Goal: Information Seeking & Learning: Learn about a topic

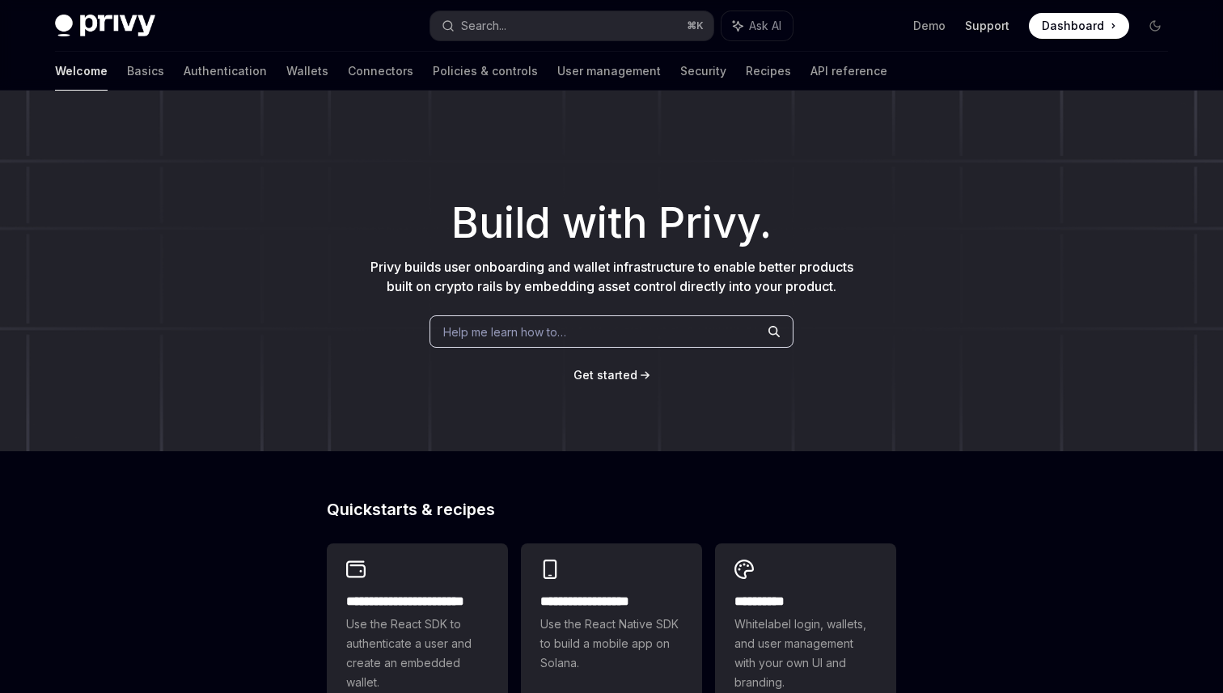
click at [988, 26] on link "Support" at bounding box center [987, 26] width 44 height 16
click at [127, 61] on link "Basics" at bounding box center [145, 71] width 37 height 39
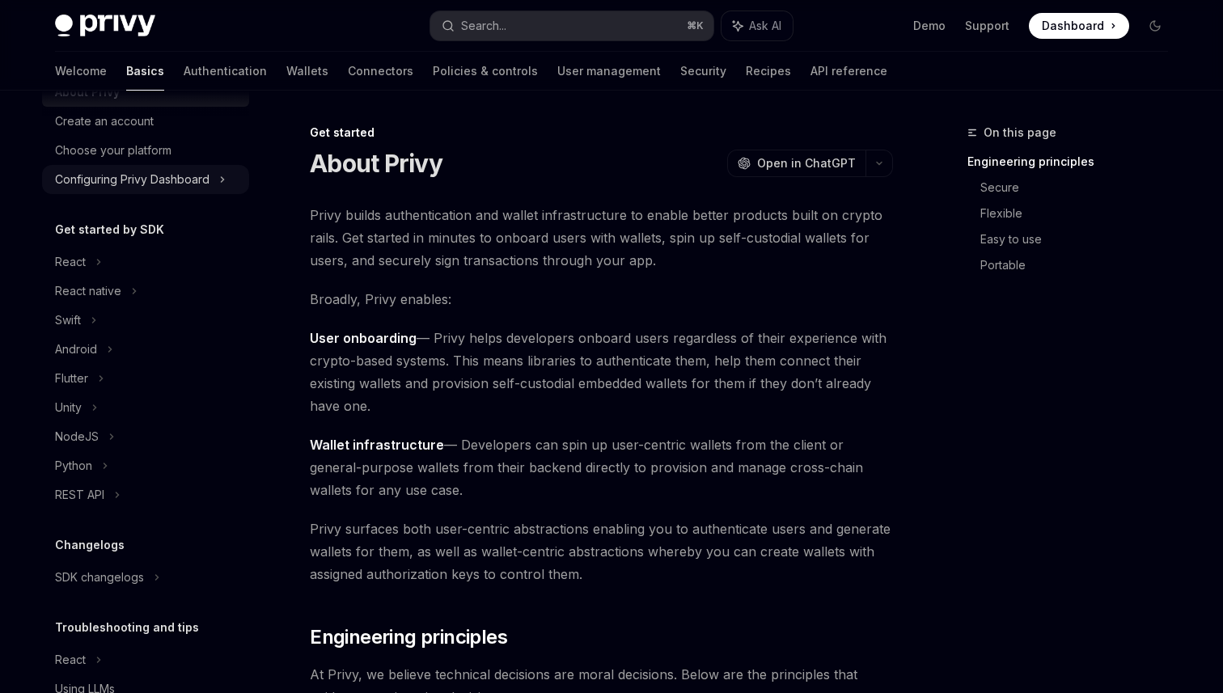
scroll to position [54, 0]
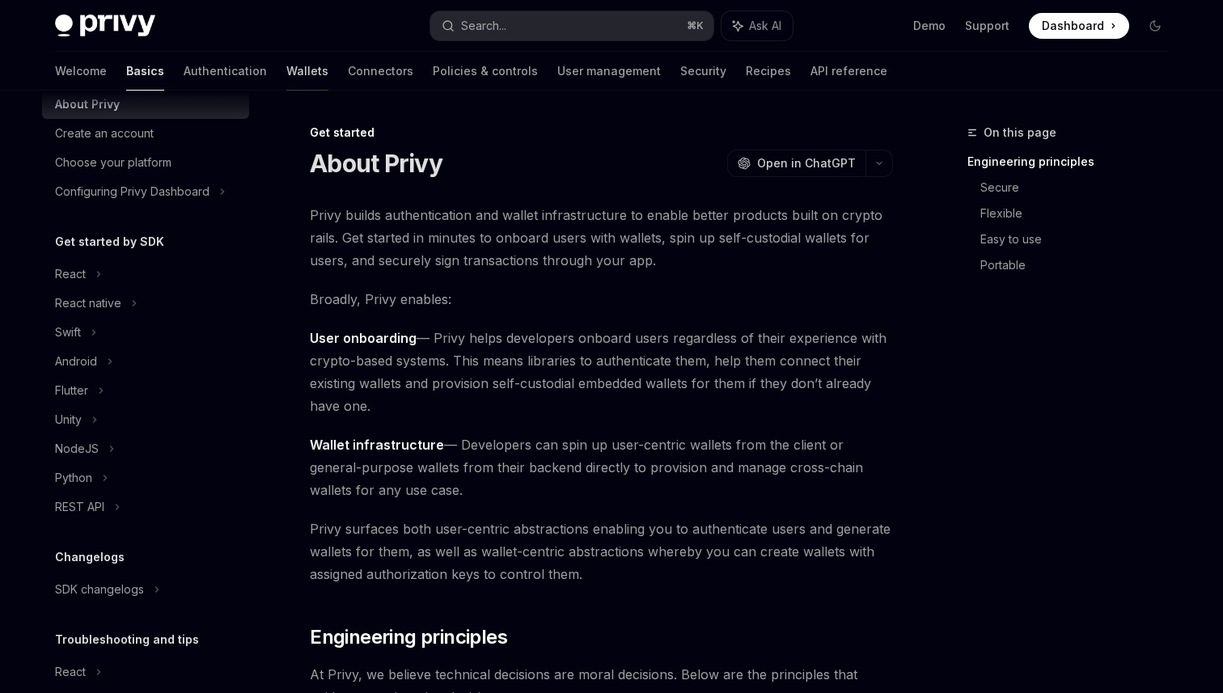
click at [286, 66] on link "Wallets" at bounding box center [307, 71] width 42 height 39
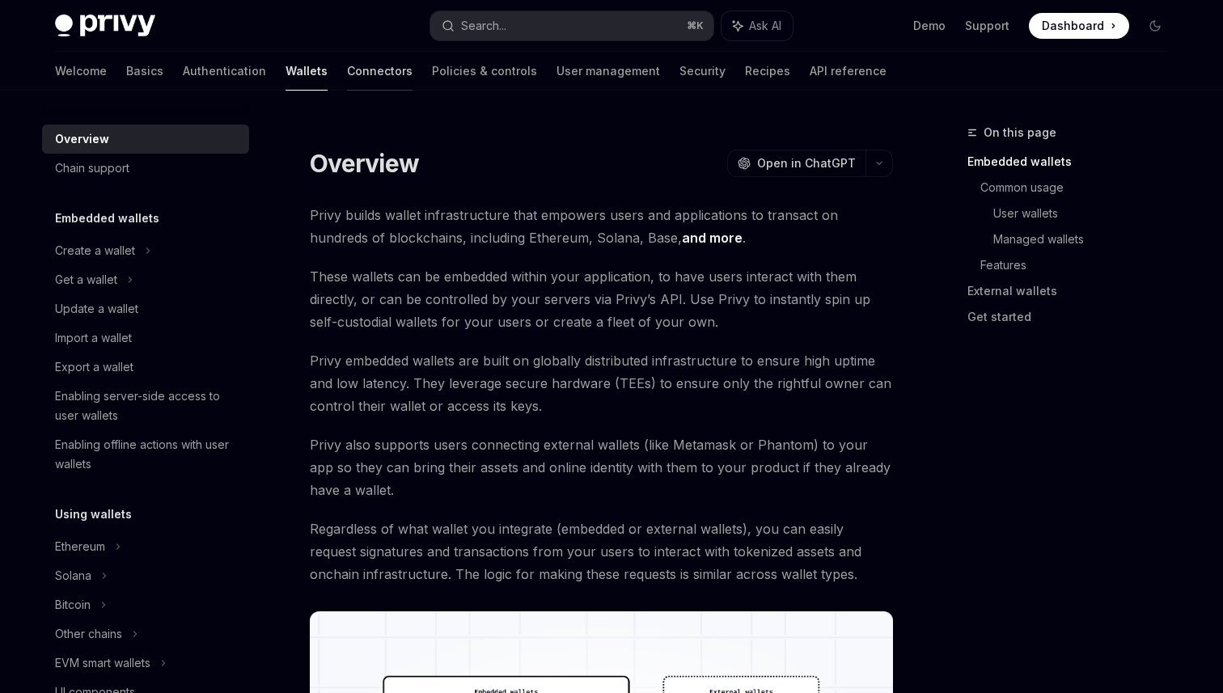
click at [347, 78] on link "Connectors" at bounding box center [380, 71] width 66 height 39
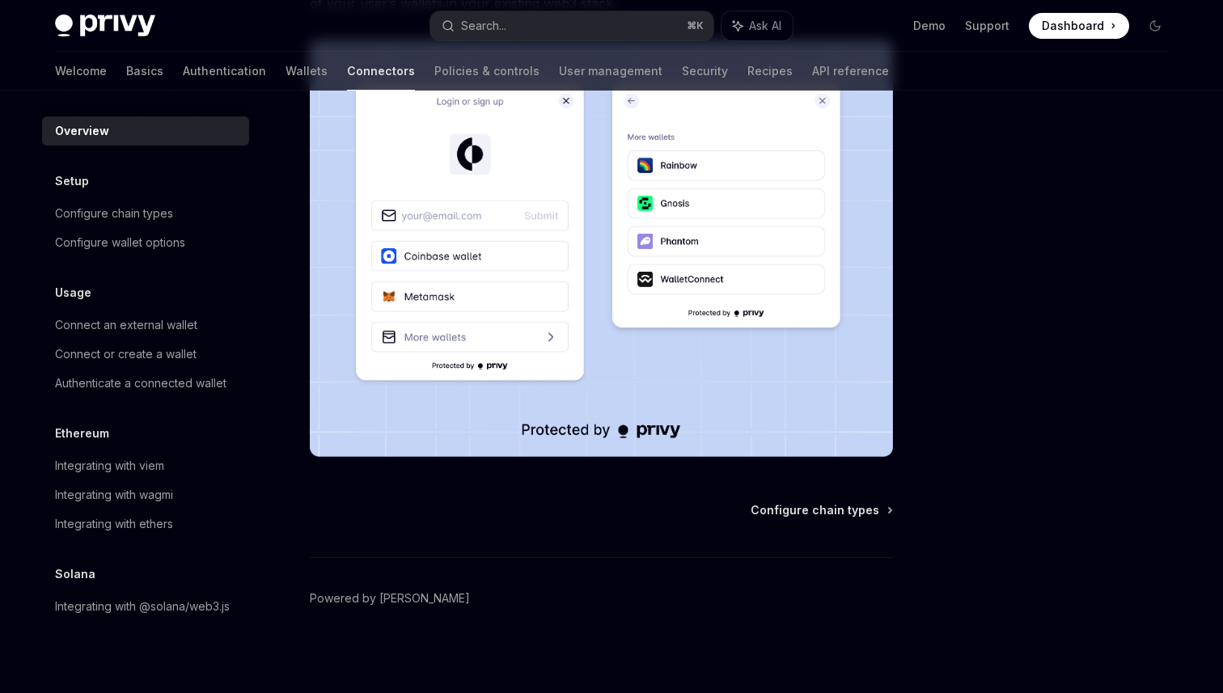
scroll to position [344, 0]
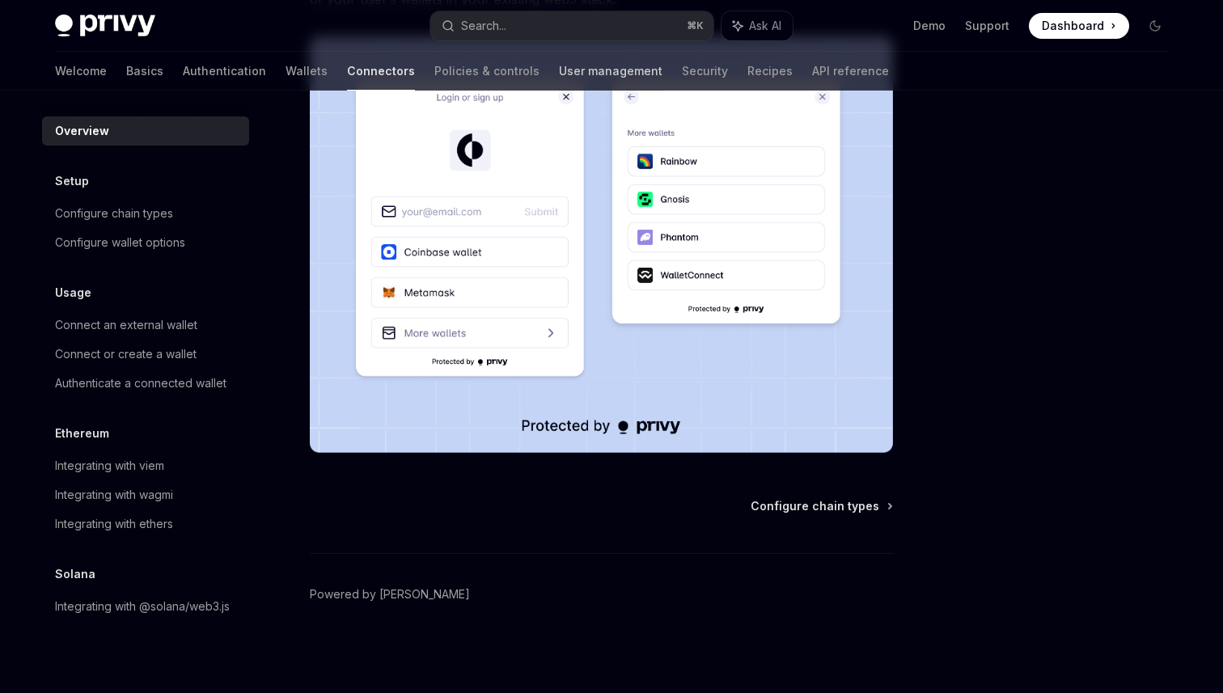
click at [559, 62] on link "User management" at bounding box center [611, 71] width 104 height 39
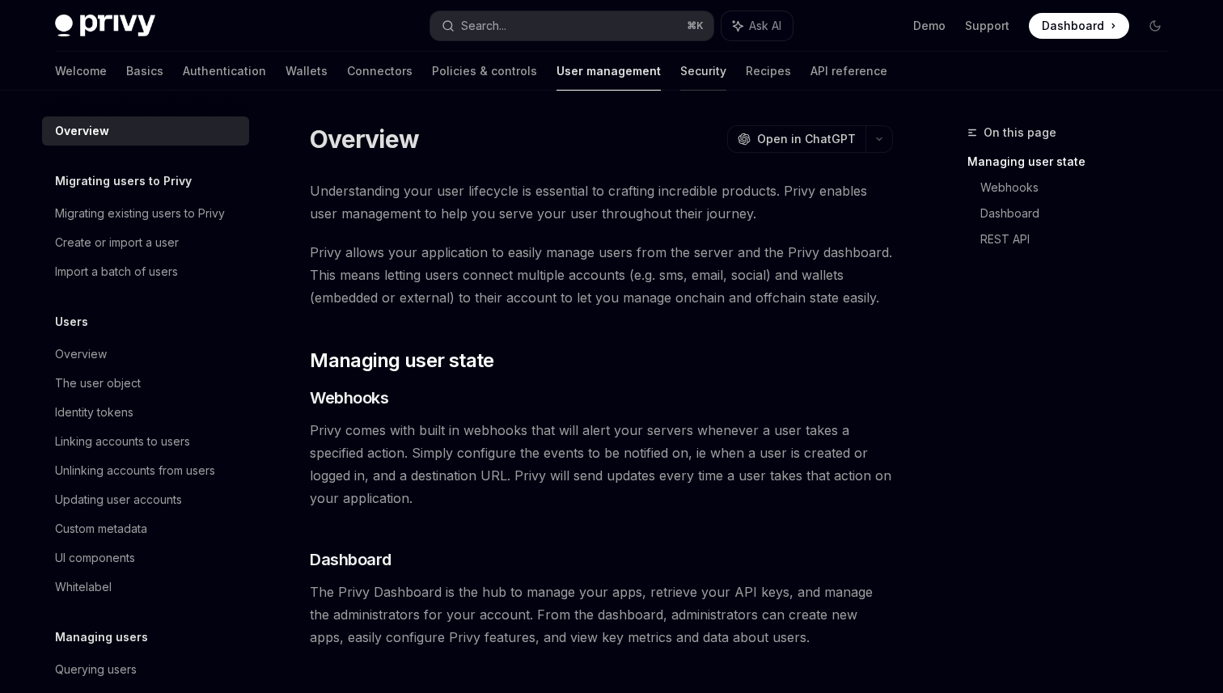
click at [680, 74] on link "Security" at bounding box center [703, 71] width 46 height 39
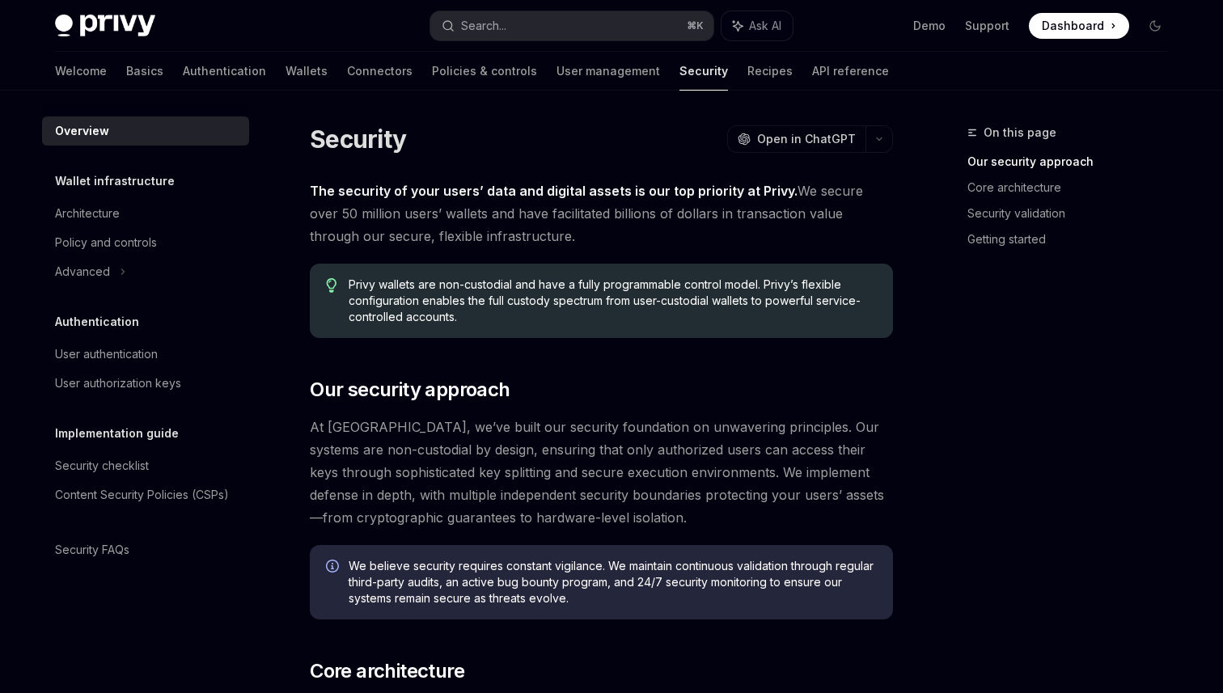
type textarea "*"
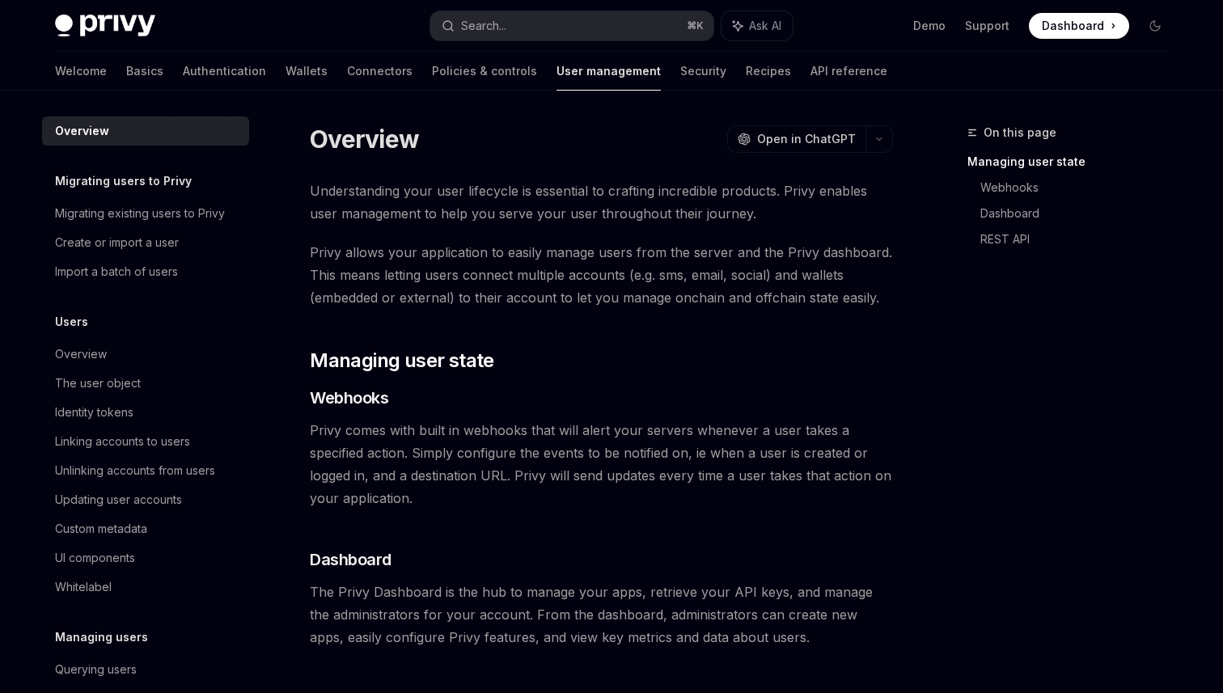
scroll to position [82, 0]
